Goal: Find contact information: Find contact information

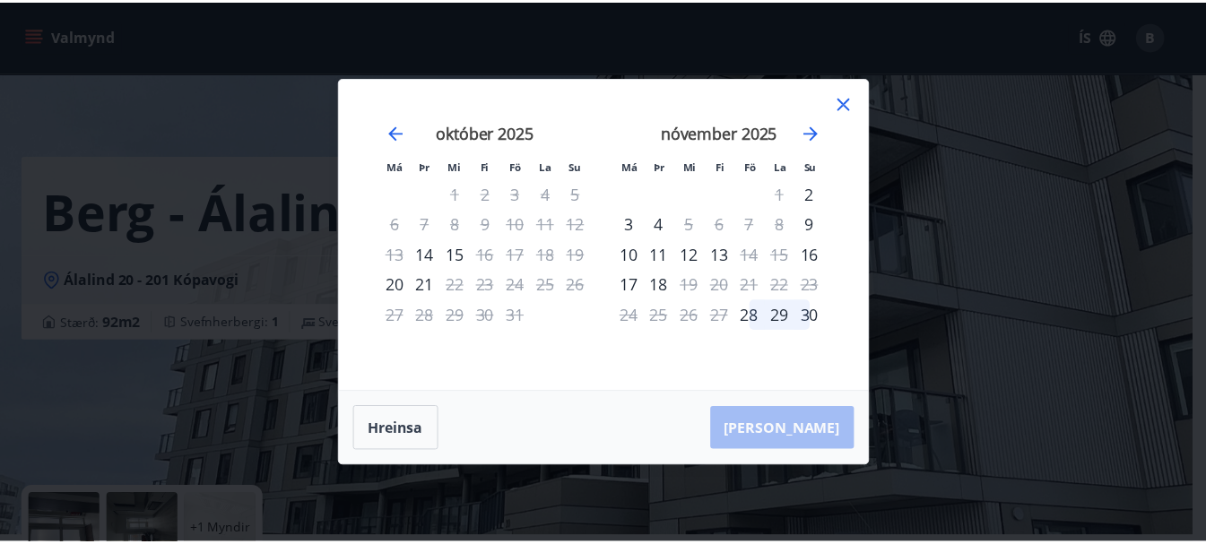
scroll to position [607, 0]
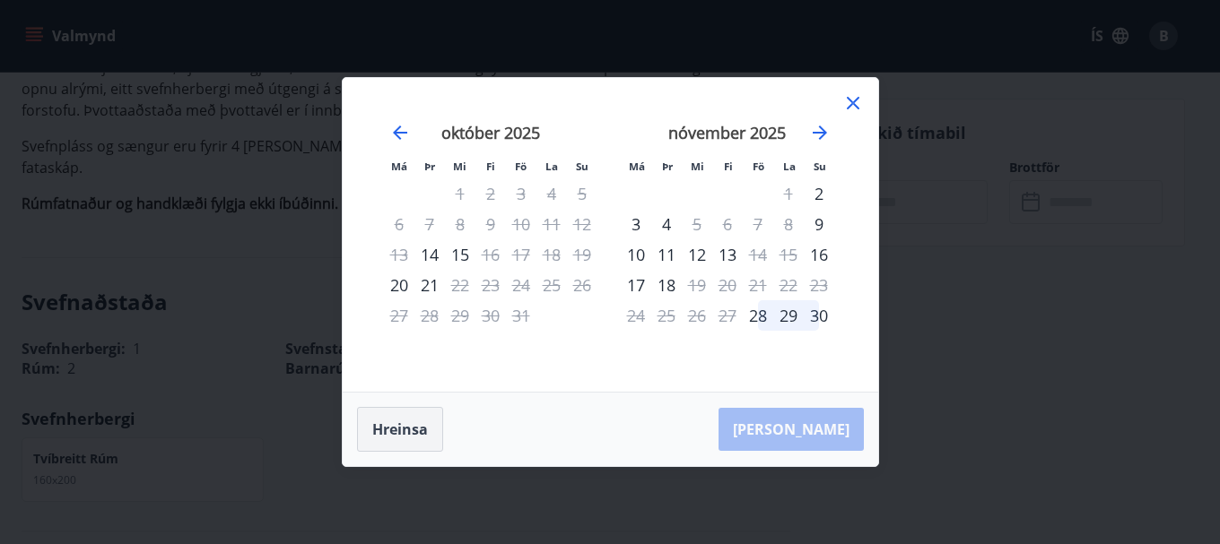
click at [403, 433] on button "Hreinsa" at bounding box center [400, 429] width 86 height 45
click at [849, 102] on icon at bounding box center [853, 103] width 22 height 22
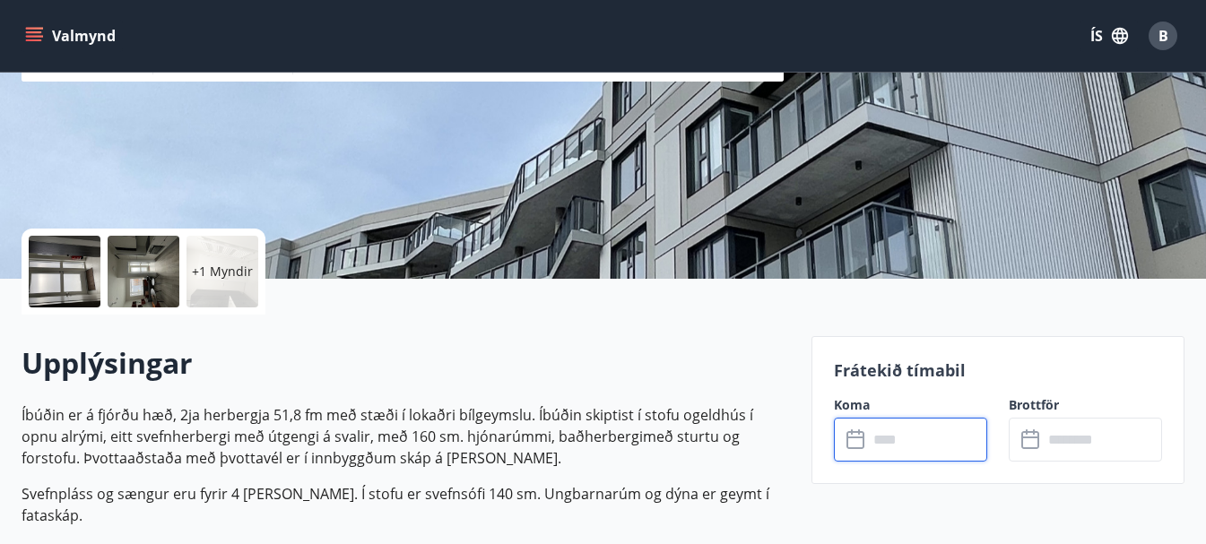
scroll to position [0, 0]
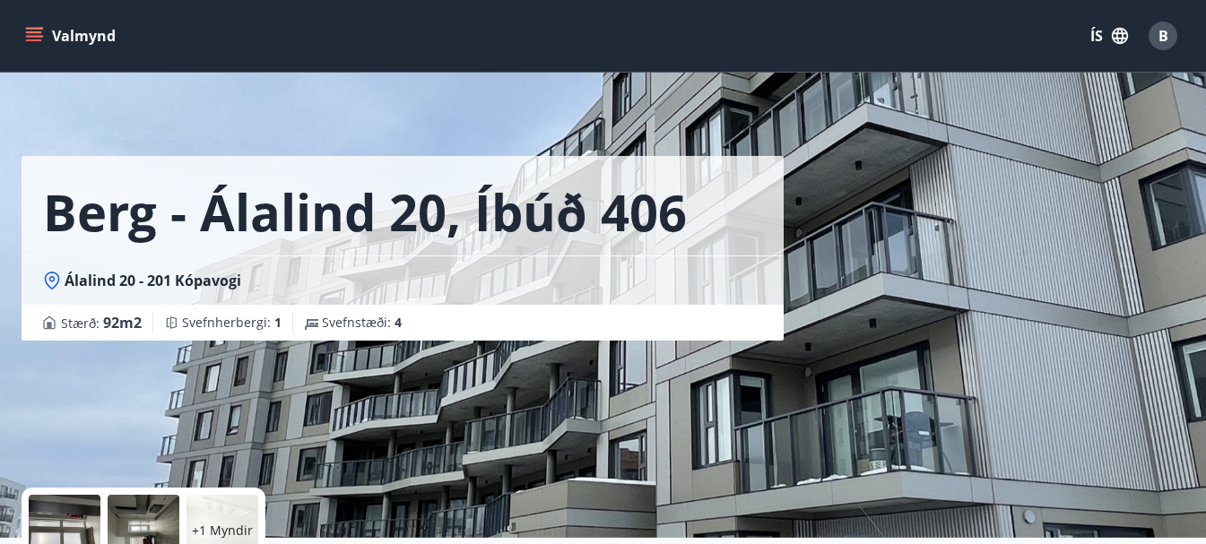
click at [32, 35] on icon "menu" at bounding box center [34, 36] width 18 height 18
click at [507, 48] on div "Valmynd ÍS B" at bounding box center [603, 35] width 1163 height 43
click at [78, 33] on button "Valmynd" at bounding box center [72, 36] width 101 height 32
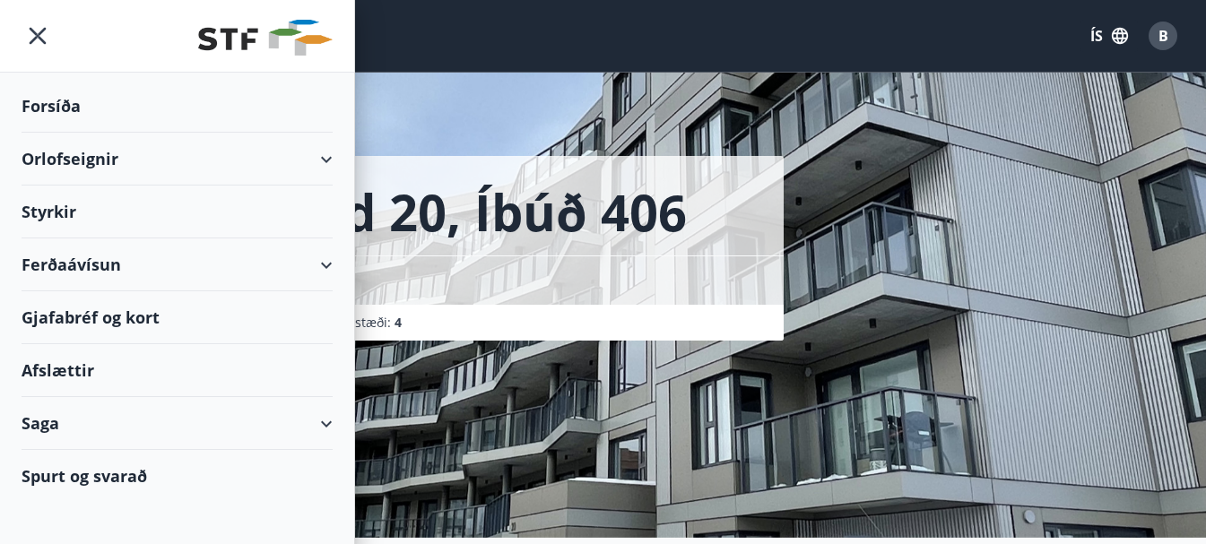
click at [58, 115] on div "Forsíða" at bounding box center [177, 106] width 311 height 53
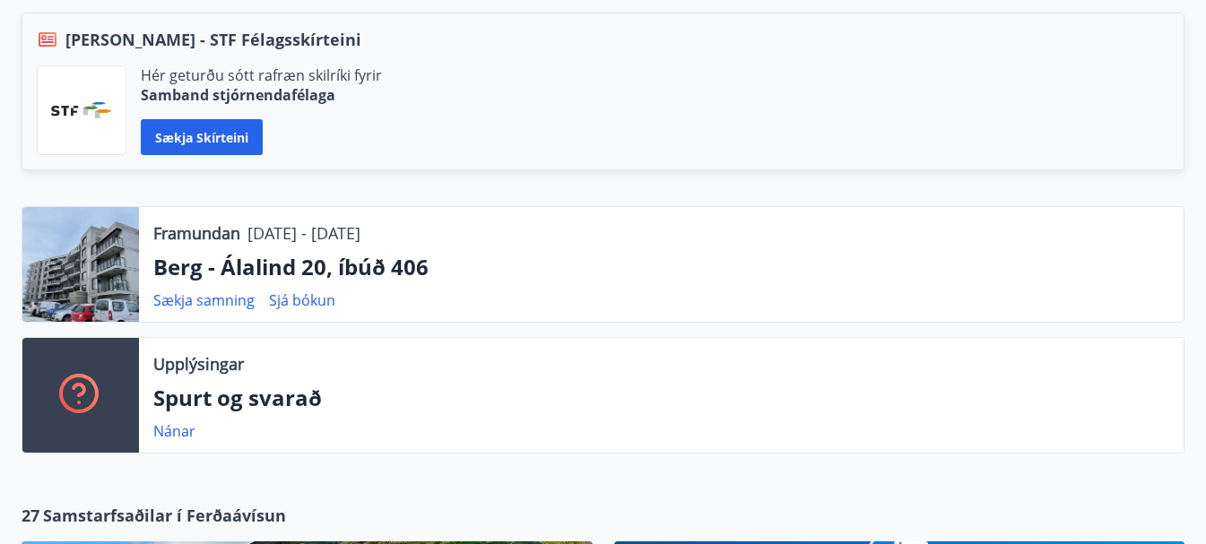
scroll to position [460, 0]
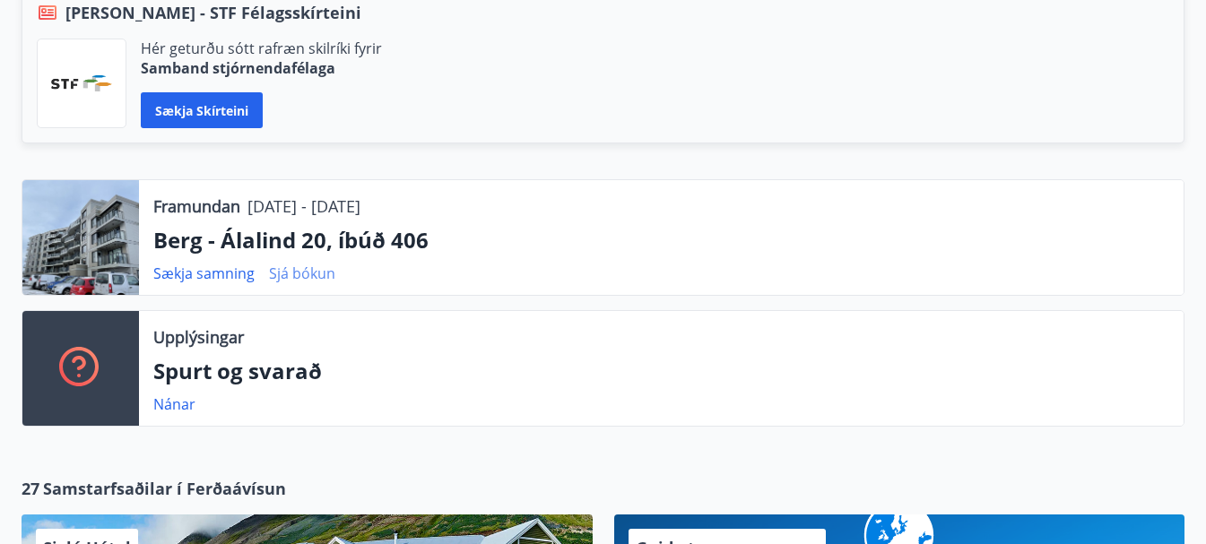
click at [308, 268] on link "Sjá bókun" at bounding box center [302, 274] width 66 height 20
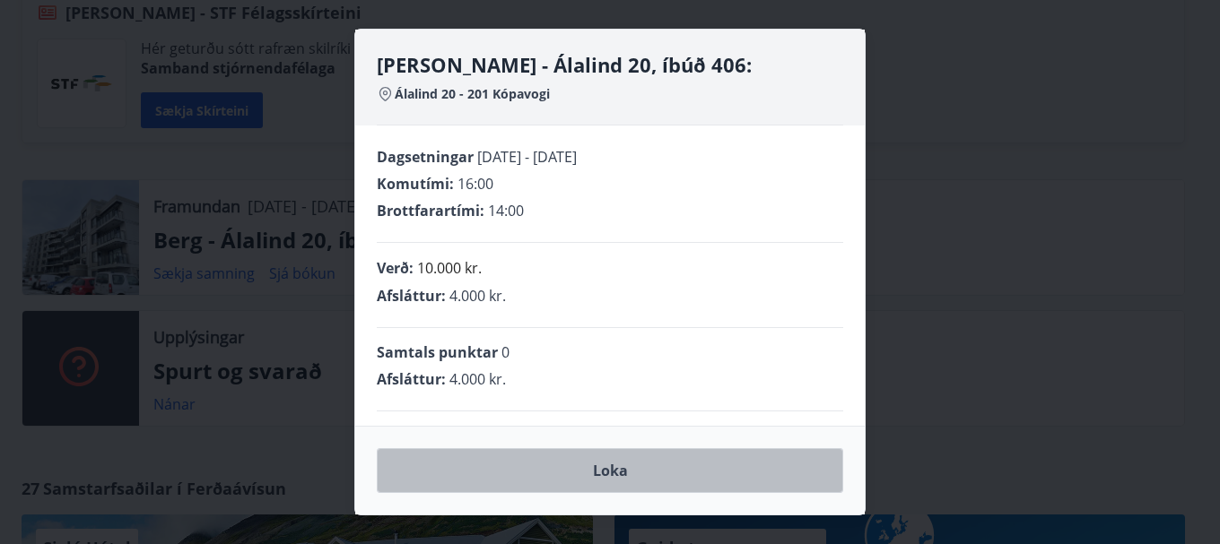
click at [519, 463] on button "Loka" at bounding box center [610, 470] width 466 height 45
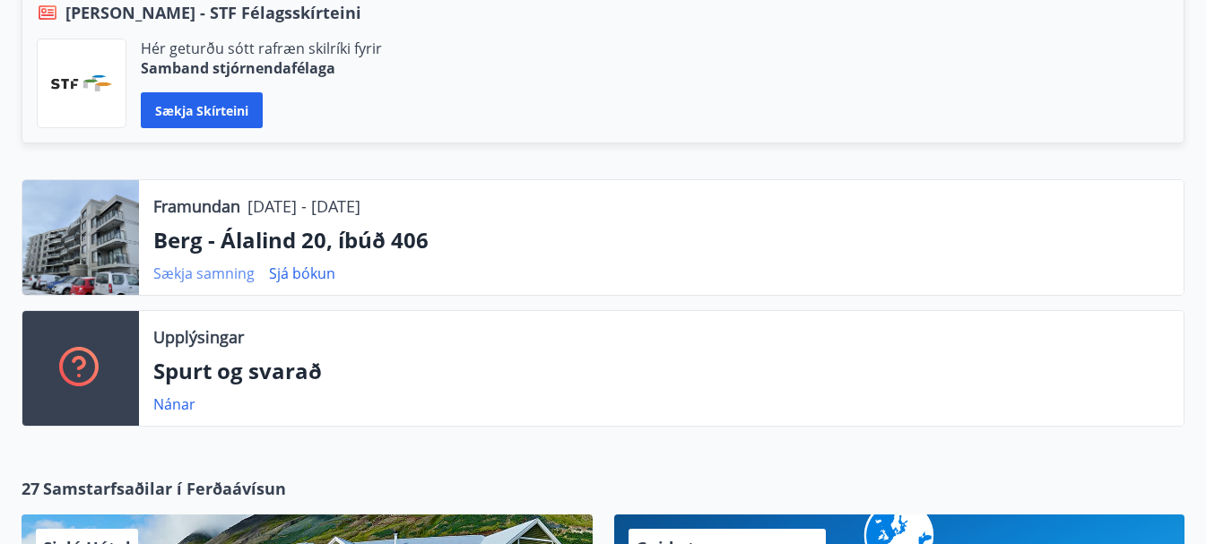
click at [214, 280] on link "Sækja samning" at bounding box center [203, 274] width 101 height 20
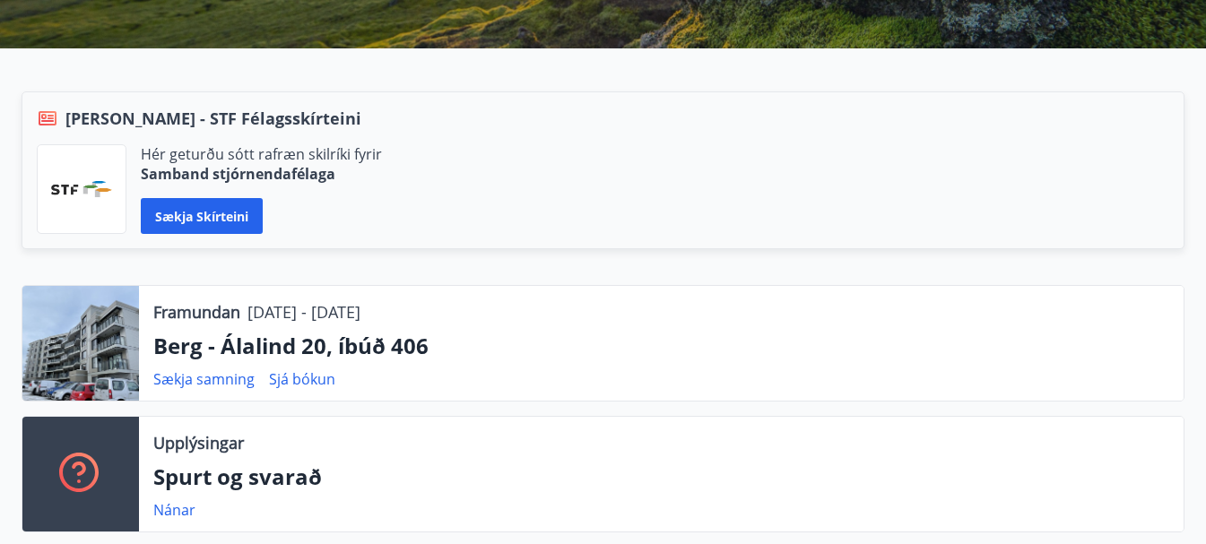
scroll to position [439, 0]
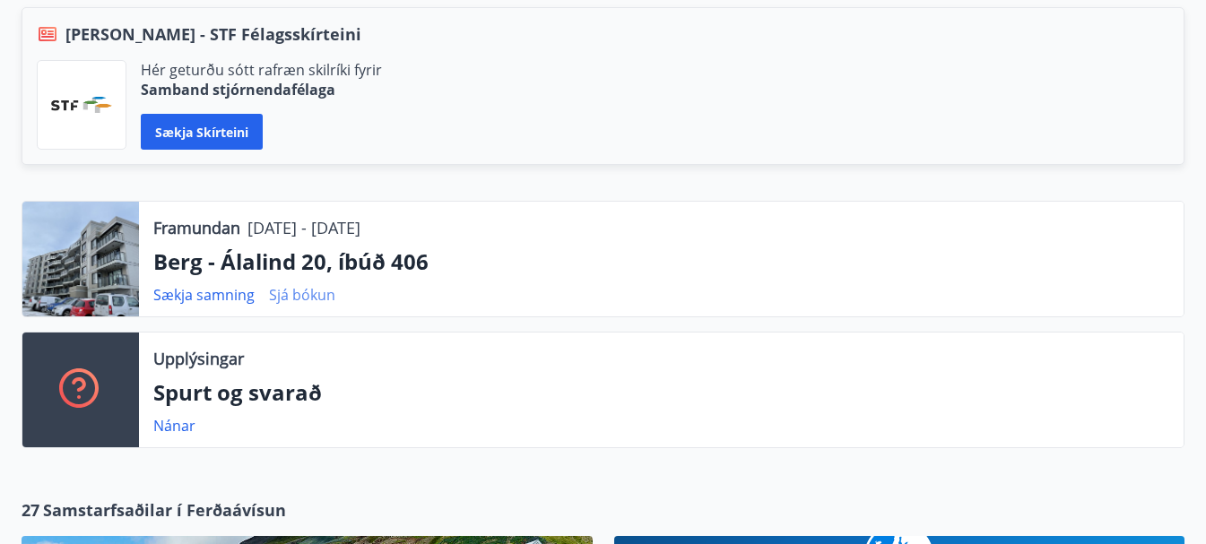
click at [308, 295] on link "Sjá bókun" at bounding box center [302, 295] width 66 height 20
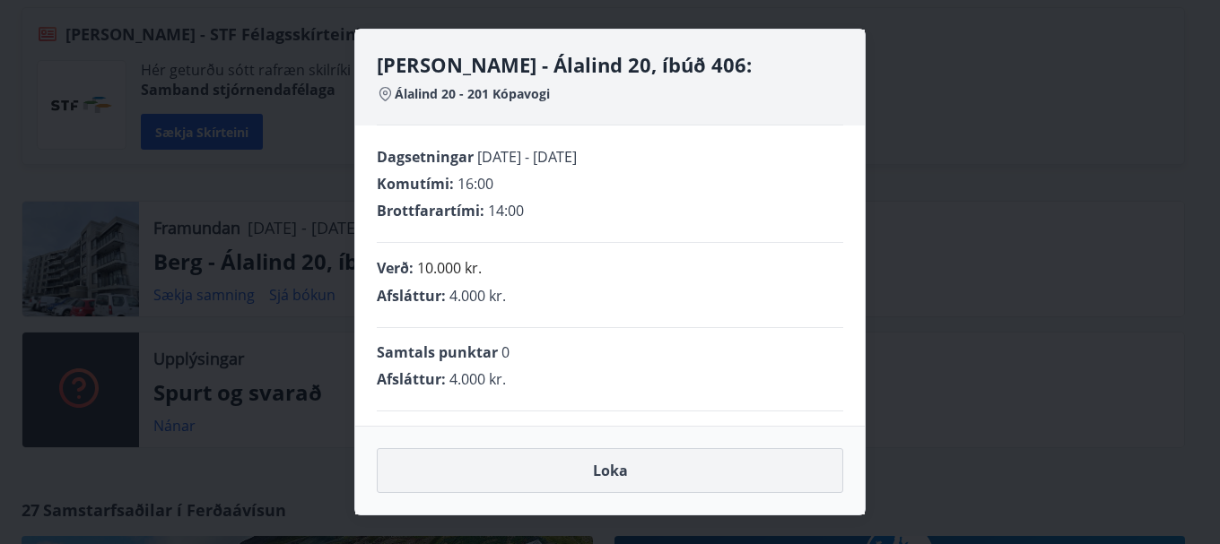
click at [639, 465] on button "Loka" at bounding box center [610, 470] width 466 height 45
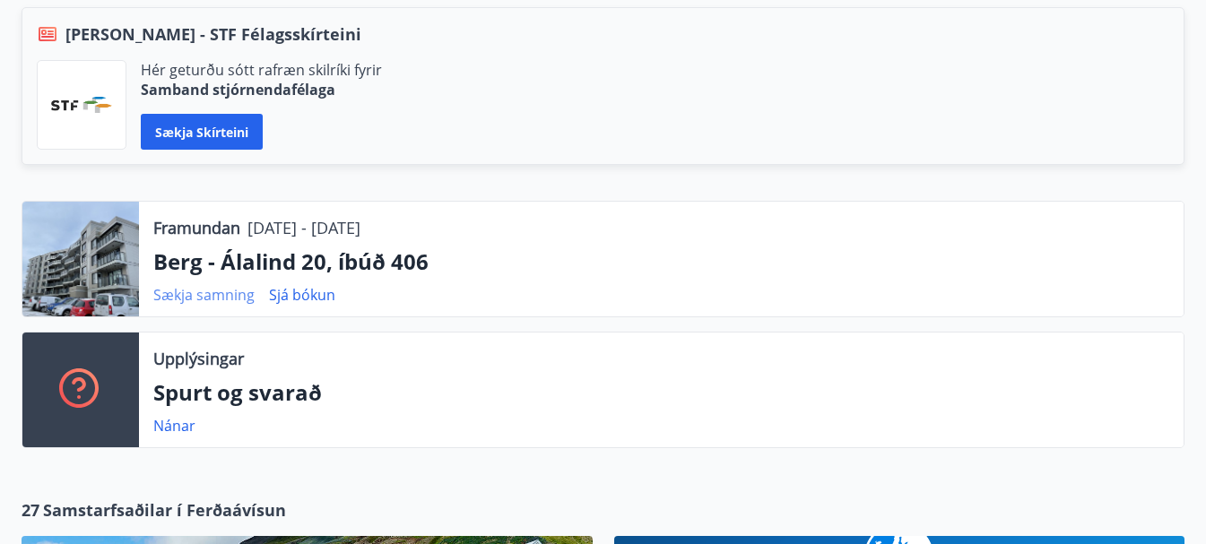
click at [225, 299] on link "Sækja samning" at bounding box center [203, 295] width 101 height 20
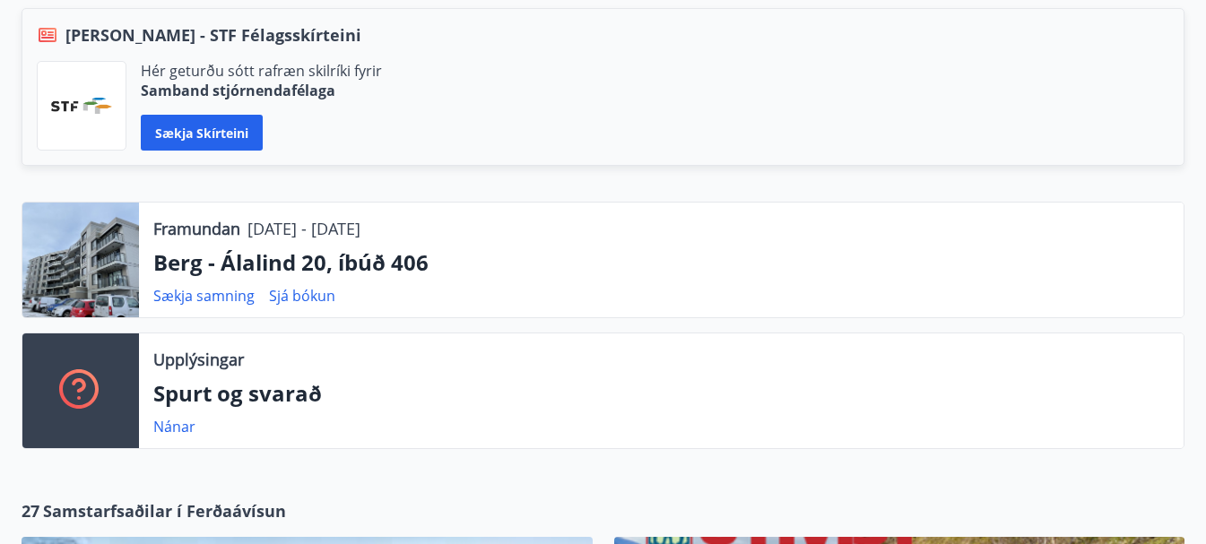
scroll to position [466, 0]
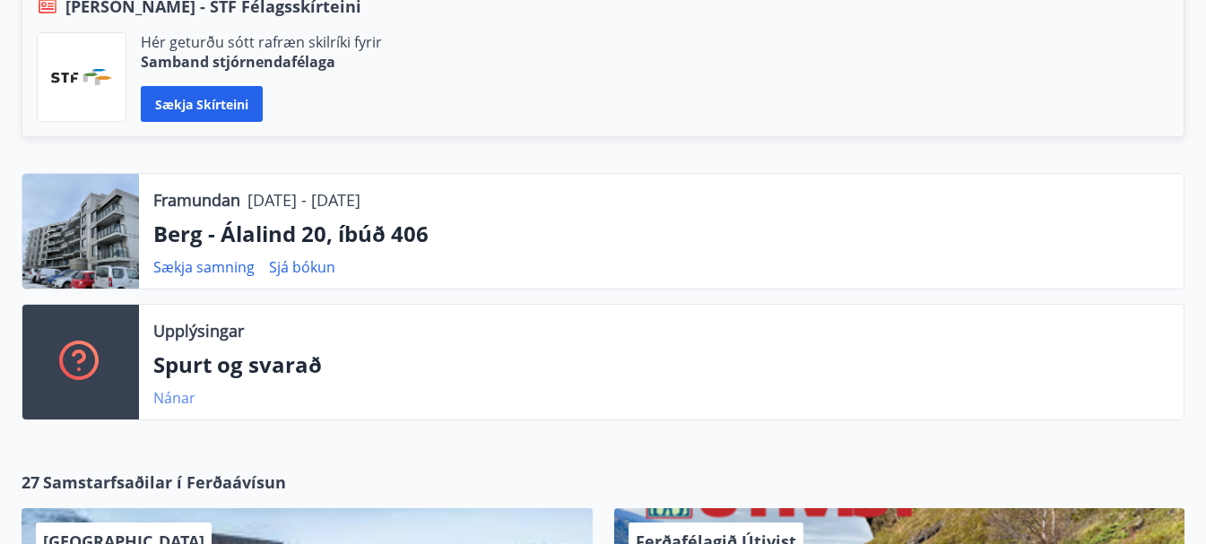
click at [177, 395] on link "Nánar" at bounding box center [174, 398] width 42 height 20
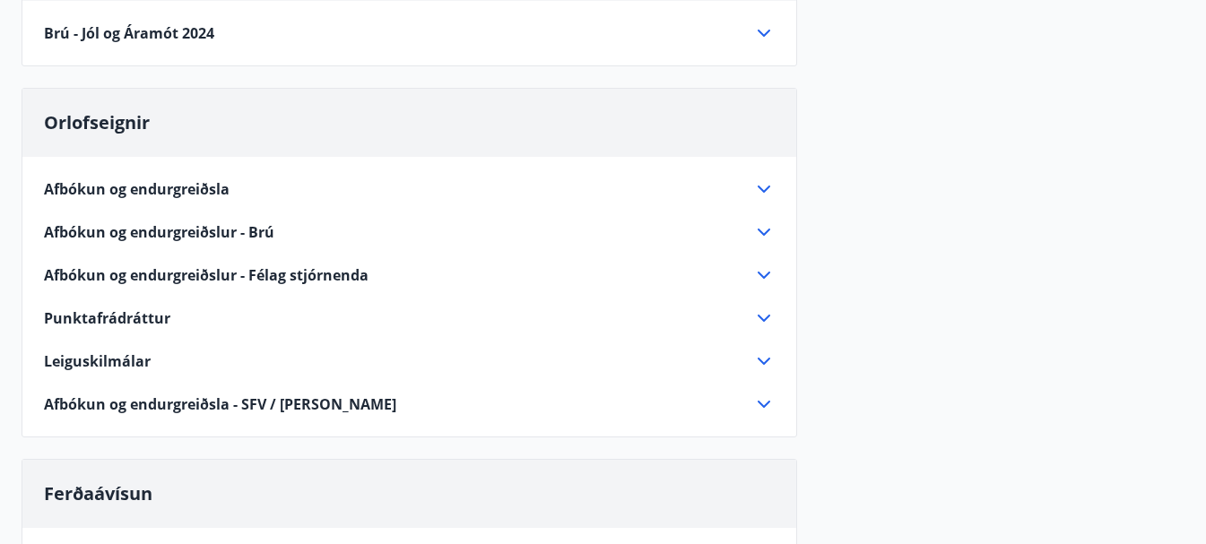
scroll to position [287, 0]
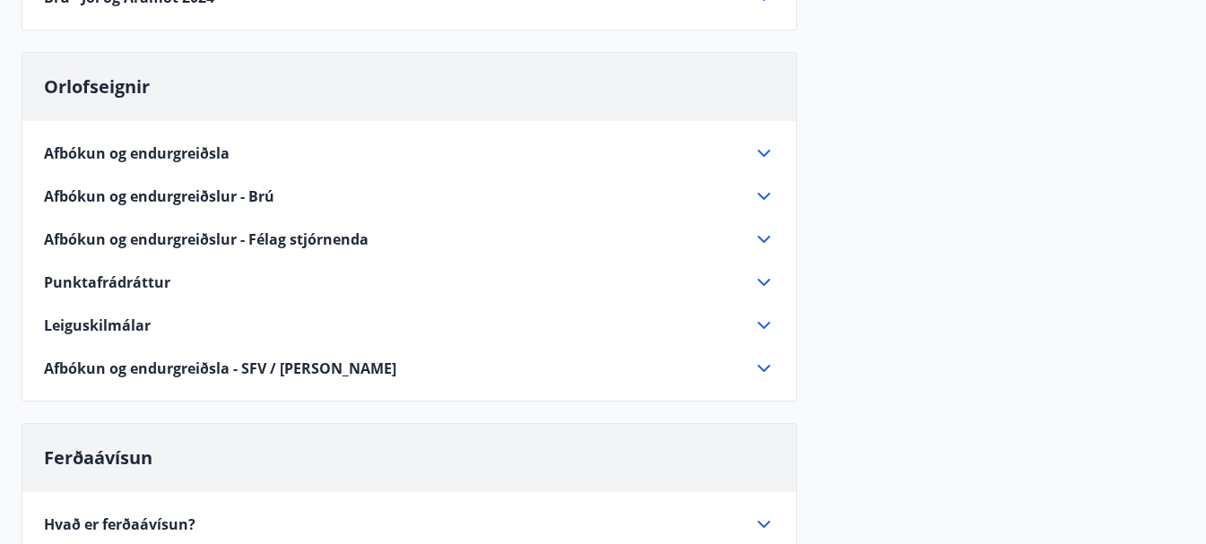
click at [768, 148] on icon at bounding box center [764, 154] width 22 height 22
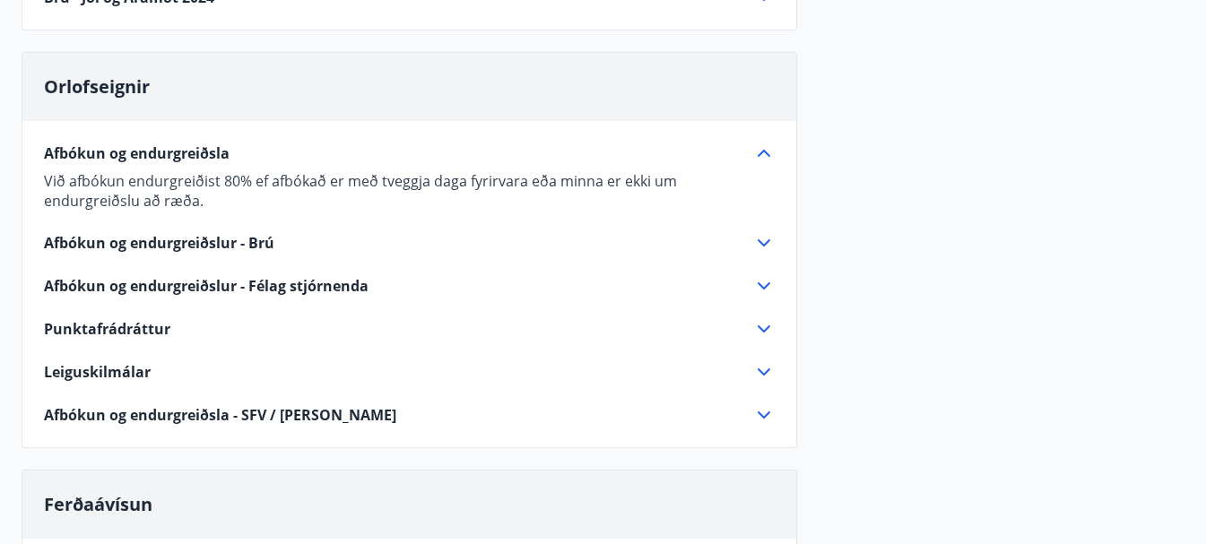
click at [761, 286] on icon at bounding box center [764, 285] width 13 height 7
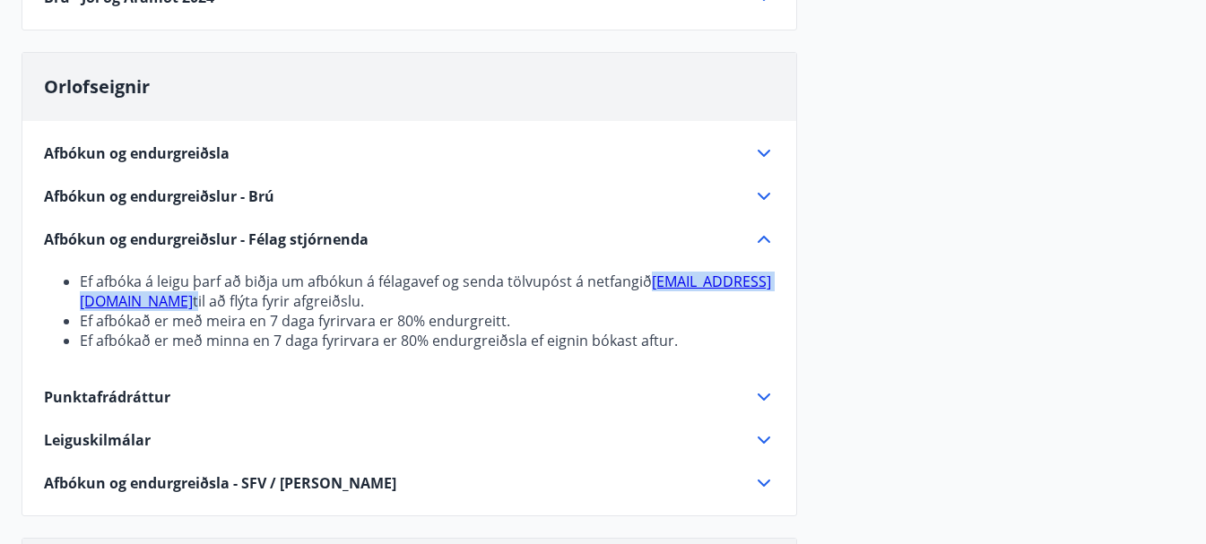
drag, startPoint x: 248, startPoint y: 304, endPoint x: 74, endPoint y: 301, distance: 173.1
click at [74, 301] on ul "Ef afbóka á leigu þarf að biðja um afbókun á félagavef og senda tölvupóst á net…" at bounding box center [409, 311] width 731 height 79
copy li "stjornandi@stjornandi.is"
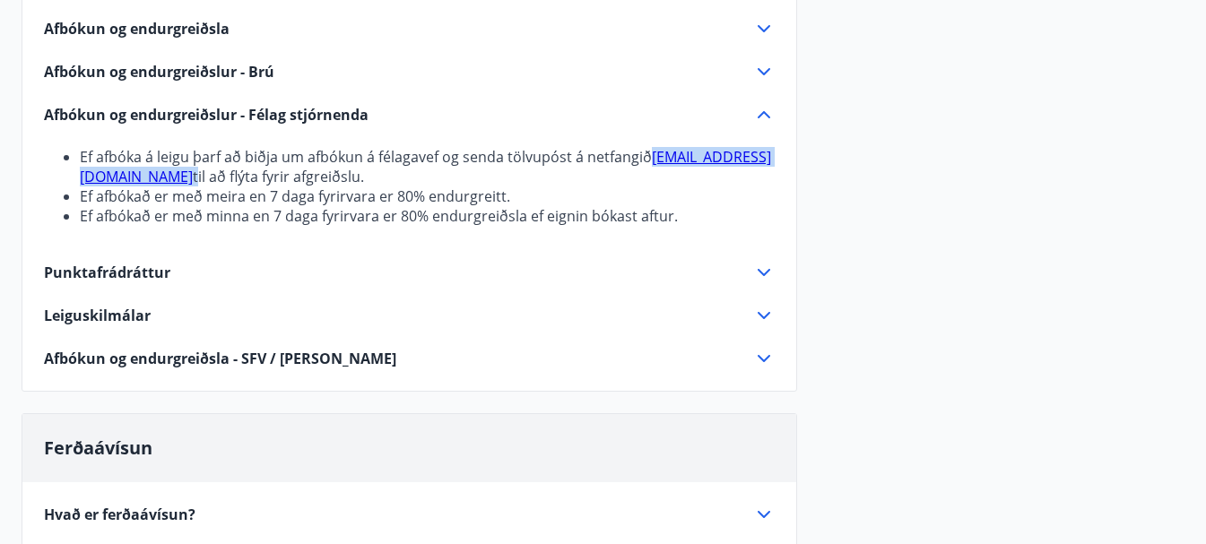
scroll to position [417, 0]
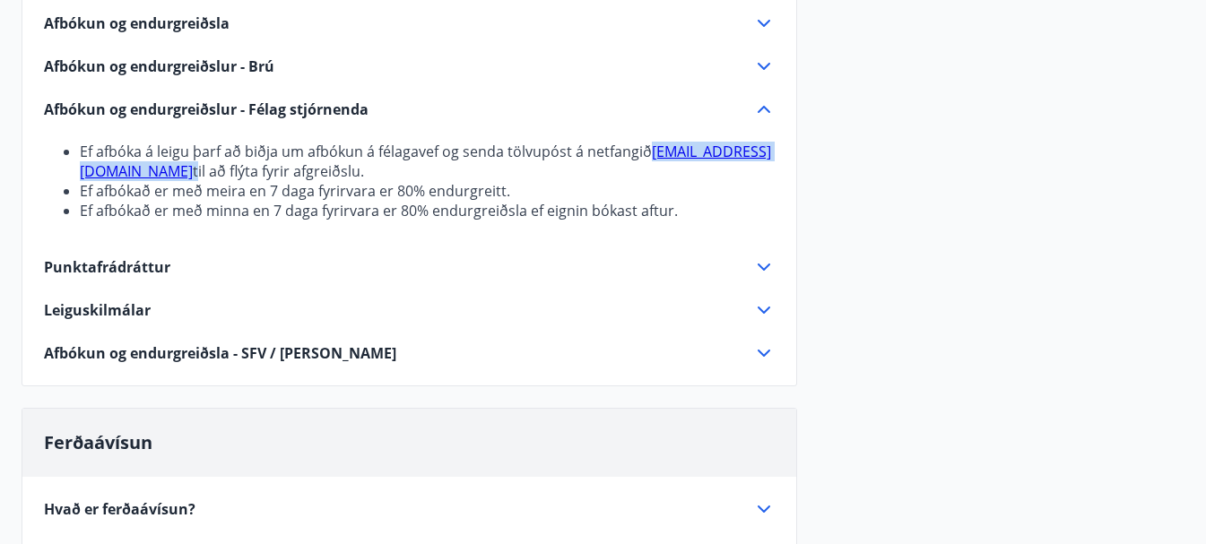
click at [764, 355] on icon at bounding box center [764, 353] width 13 height 7
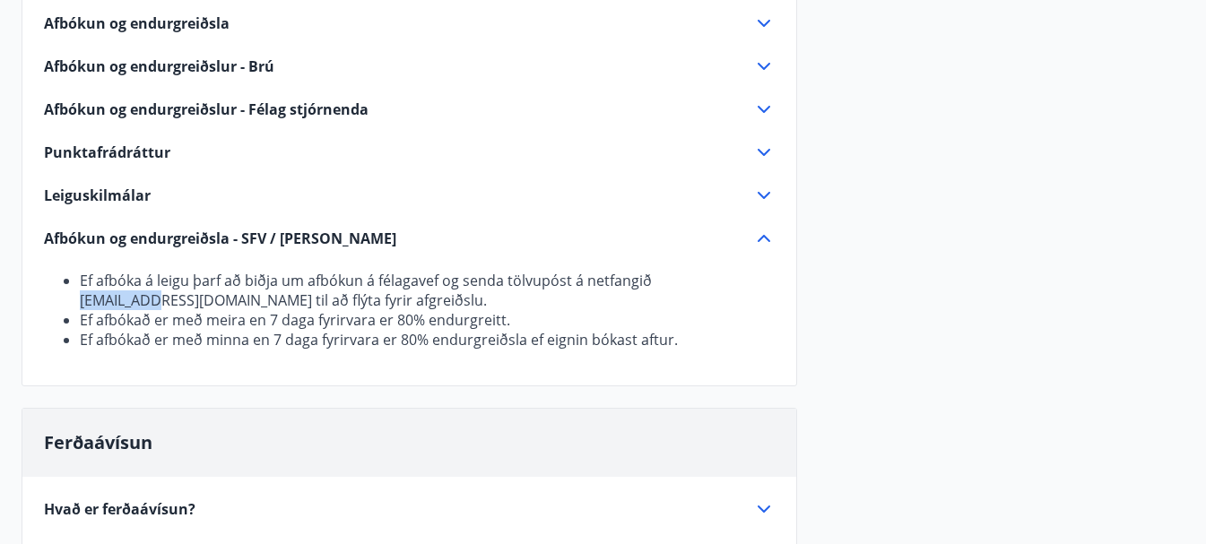
drag, startPoint x: 709, startPoint y: 281, endPoint x: 654, endPoint y: 289, distance: 56.2
click at [654, 289] on li "Ef afbóka á leigu þarf að biðja um afbókun á félagavef og senda tölvupóst á net…" at bounding box center [427, 290] width 695 height 39
copy li "[EMAIL_ADDRESS][DOMAIN_NAME]"
